Goal: Task Accomplishment & Management: Manage account settings

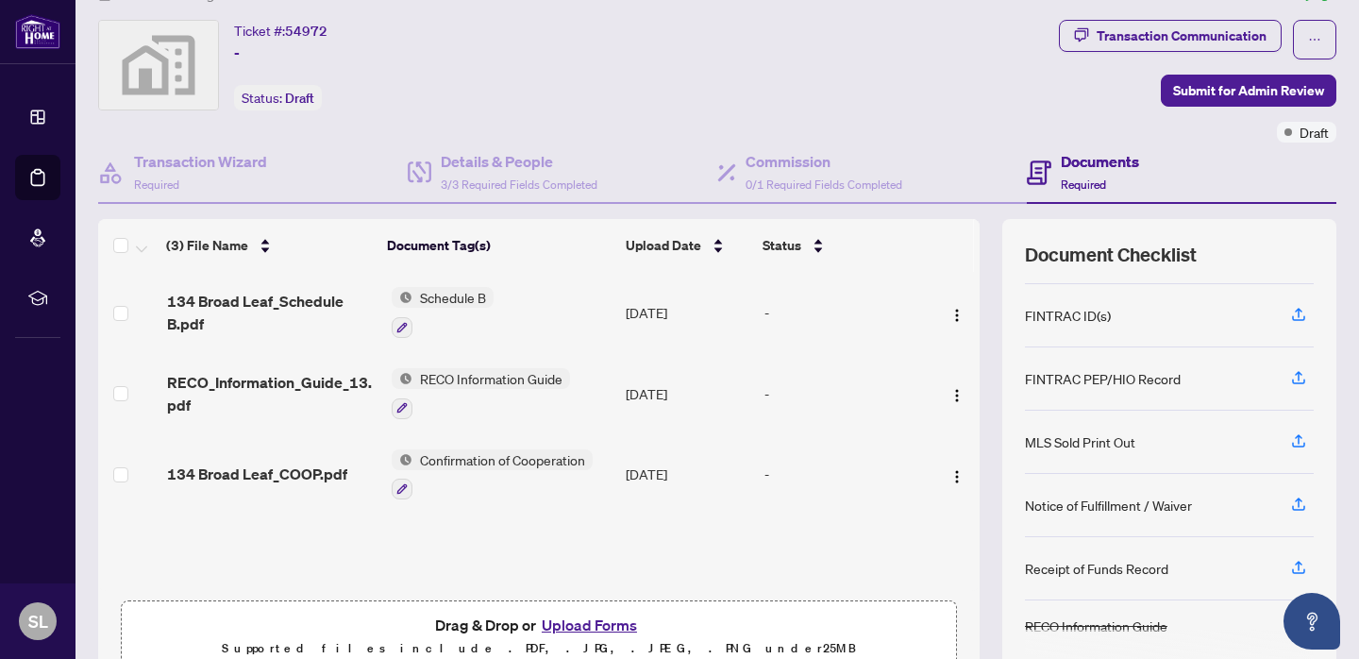
scroll to position [130, 0]
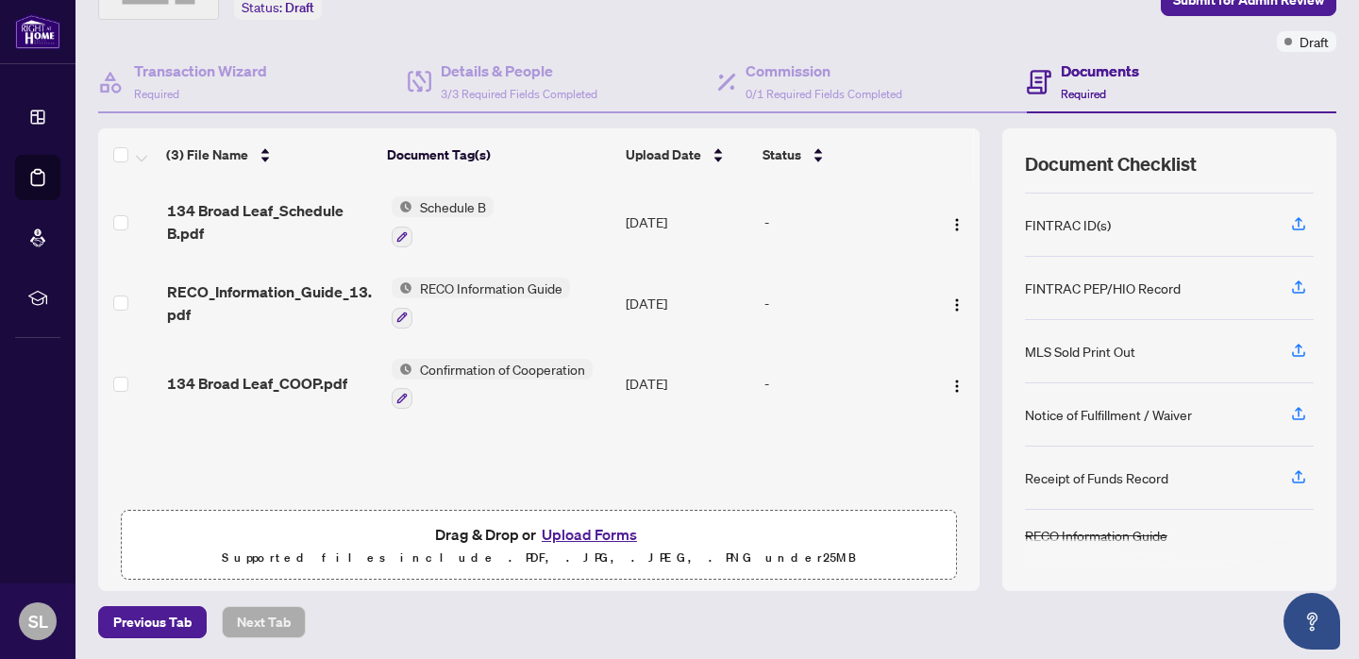
click at [567, 530] on button "Upload Forms" at bounding box center [589, 534] width 107 height 25
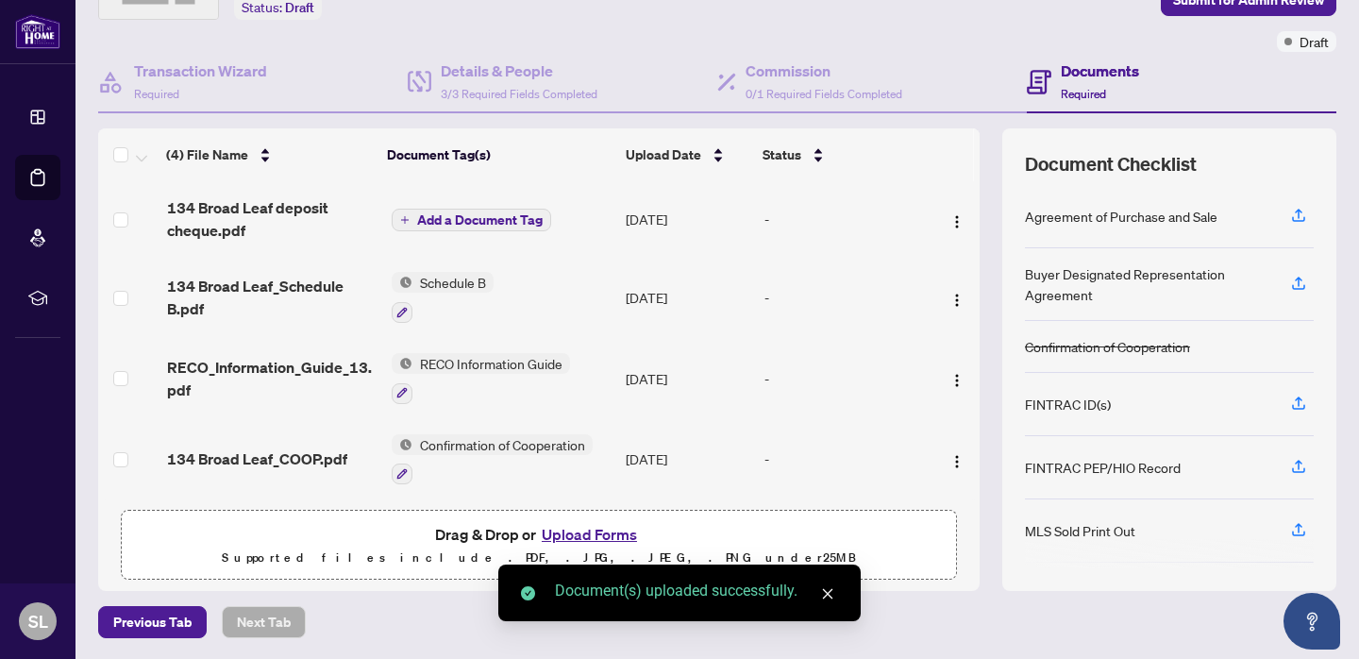
scroll to position [0, 0]
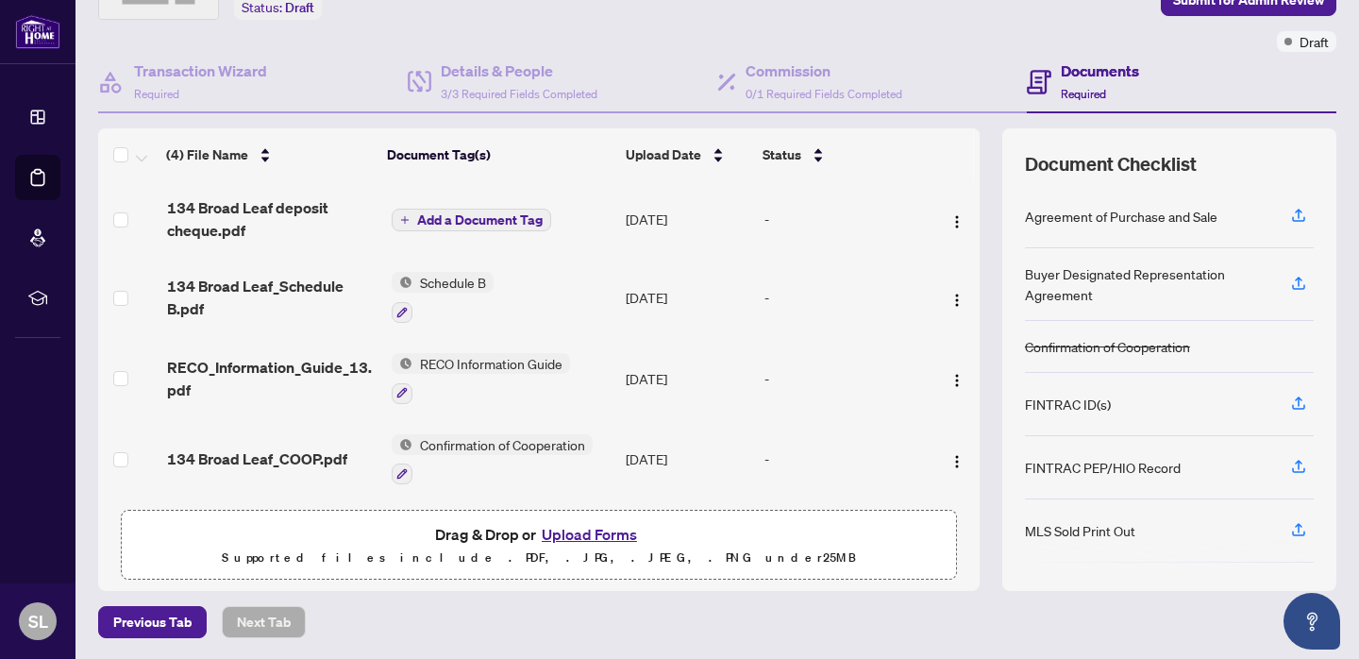
click at [404, 215] on icon "plus" at bounding box center [404, 219] width 9 height 9
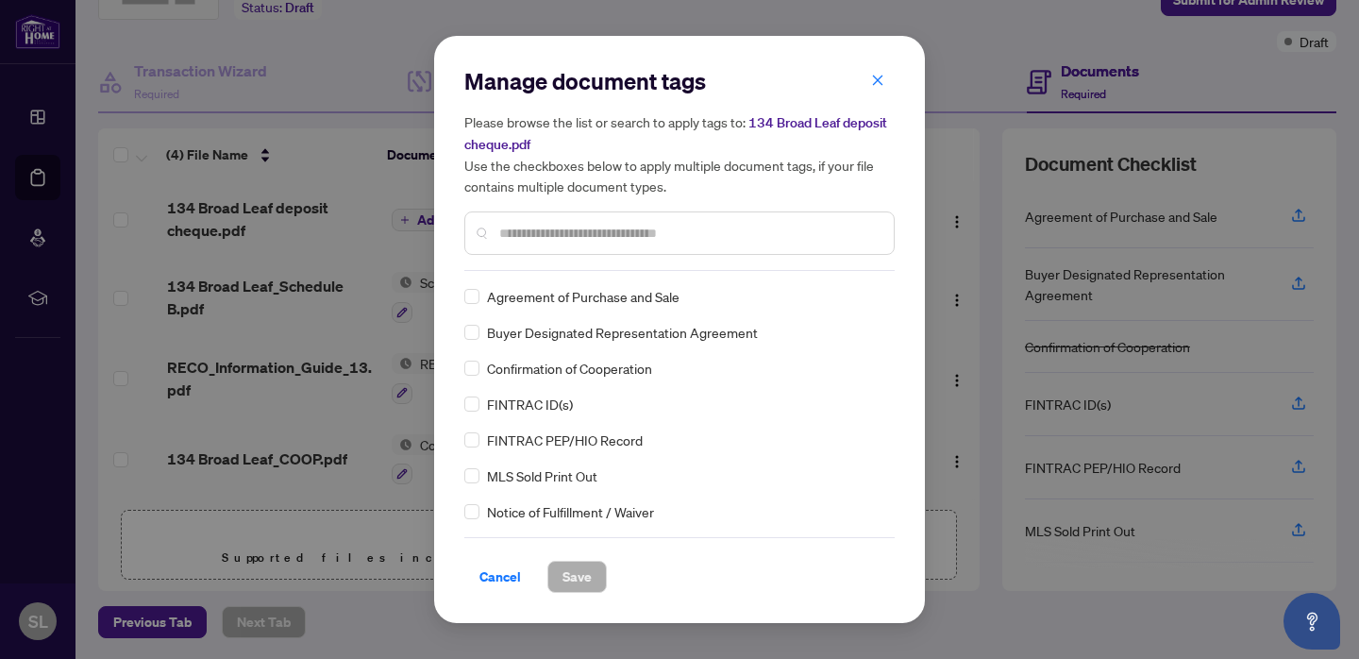
click at [530, 223] on input "text" at bounding box center [688, 233] width 379 height 21
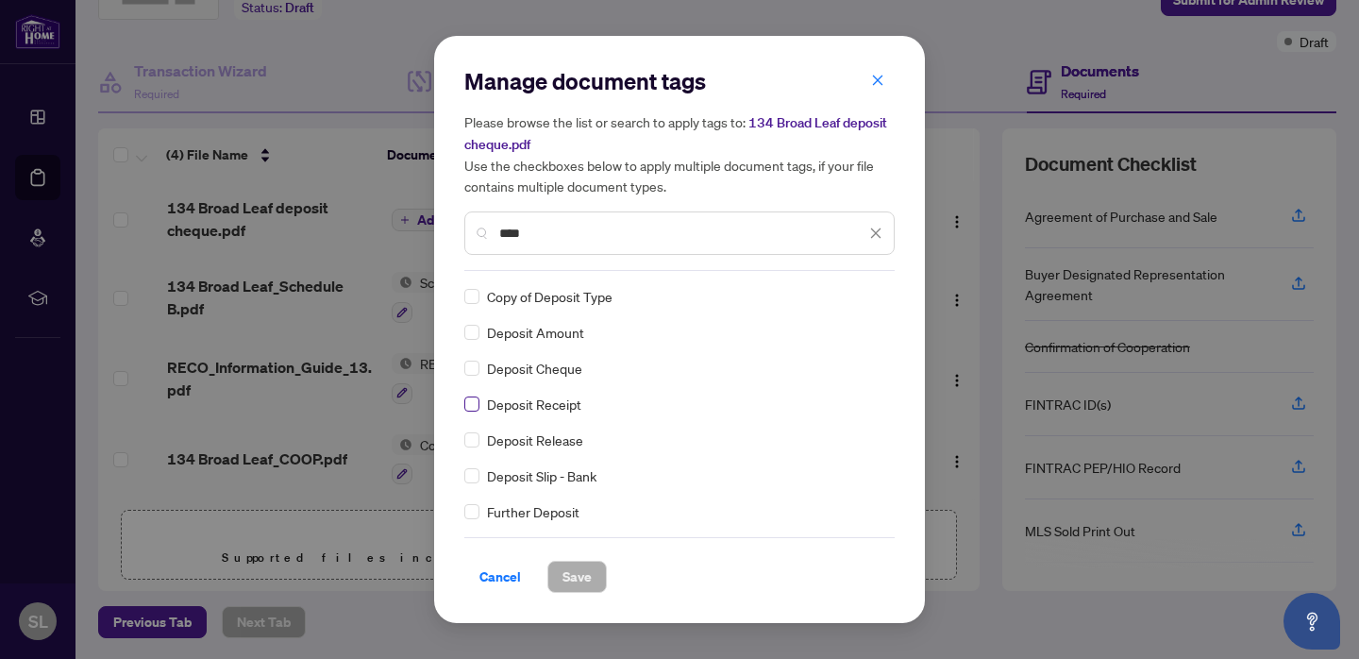
type input "****"
click at [573, 581] on span "Save" at bounding box center [577, 577] width 29 height 30
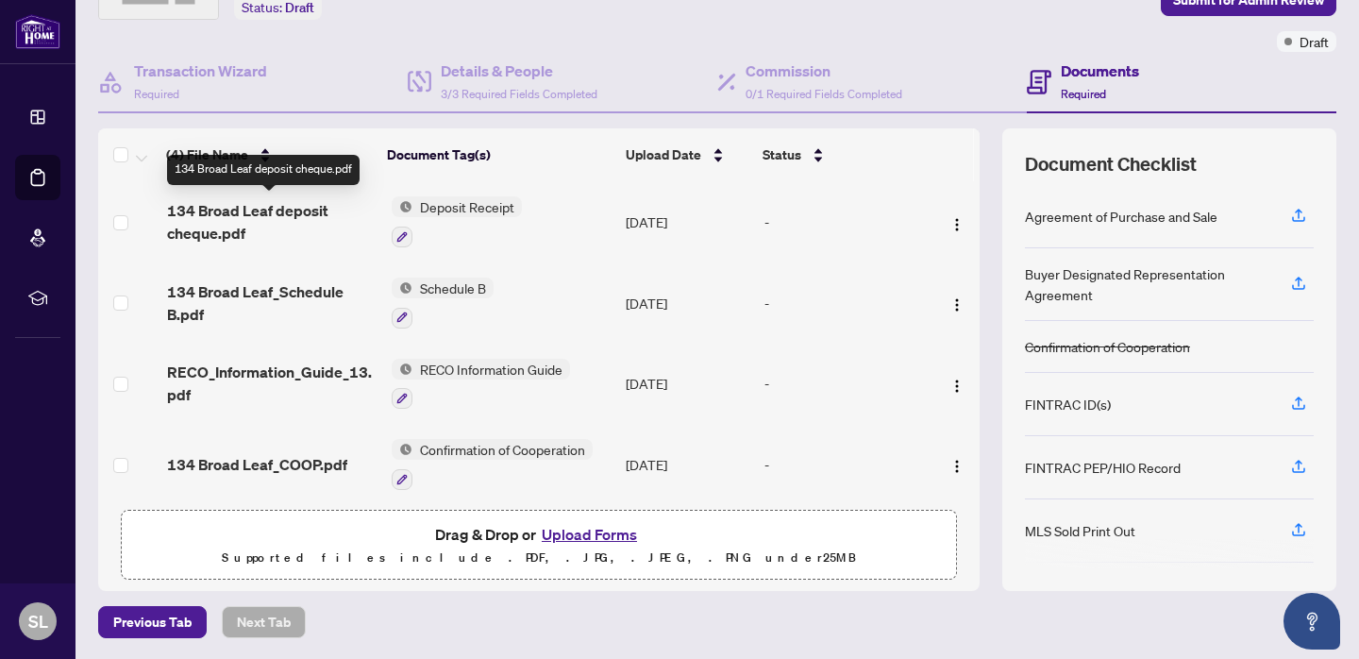
click at [227, 214] on span "134 Broad Leaf deposit cheque.pdf" at bounding box center [272, 221] width 210 height 45
